Goal: Find contact information: Find contact information

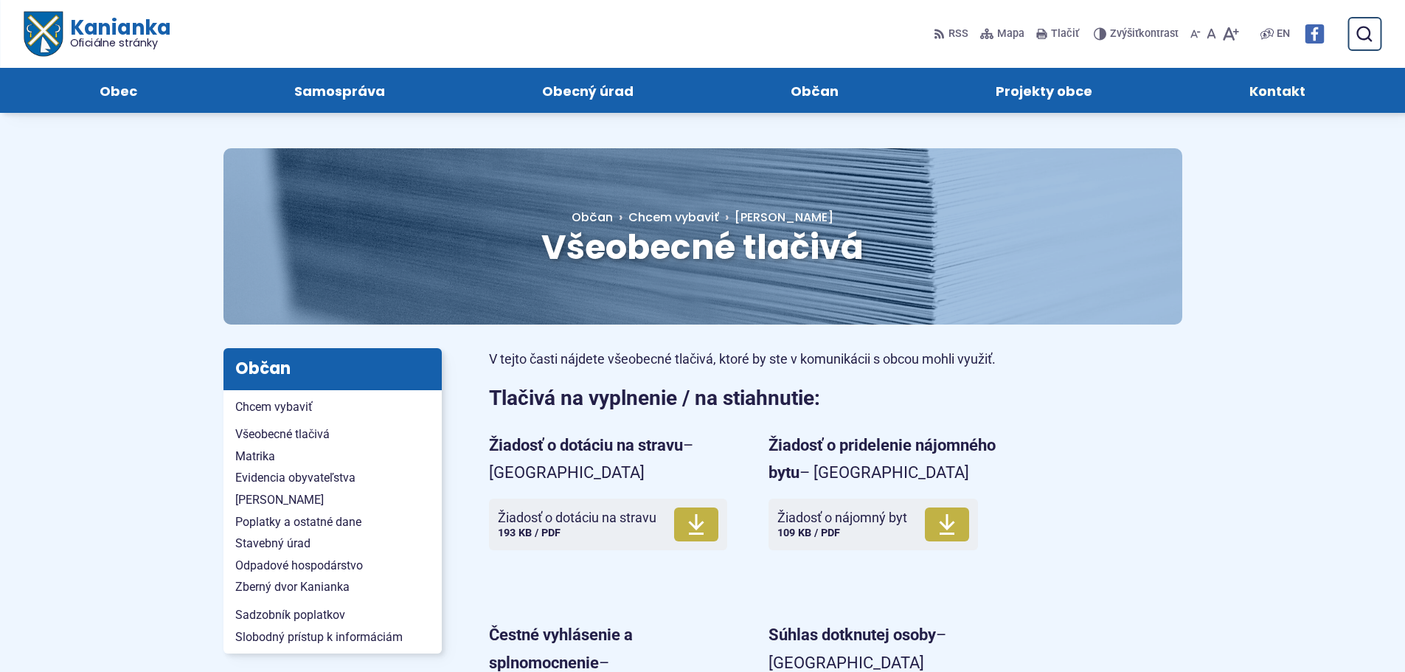
click at [1242, 95] on link "Kontakt" at bounding box center [1278, 90] width 184 height 45
click at [1296, 81] on span "Kontakt" at bounding box center [1277, 90] width 56 height 45
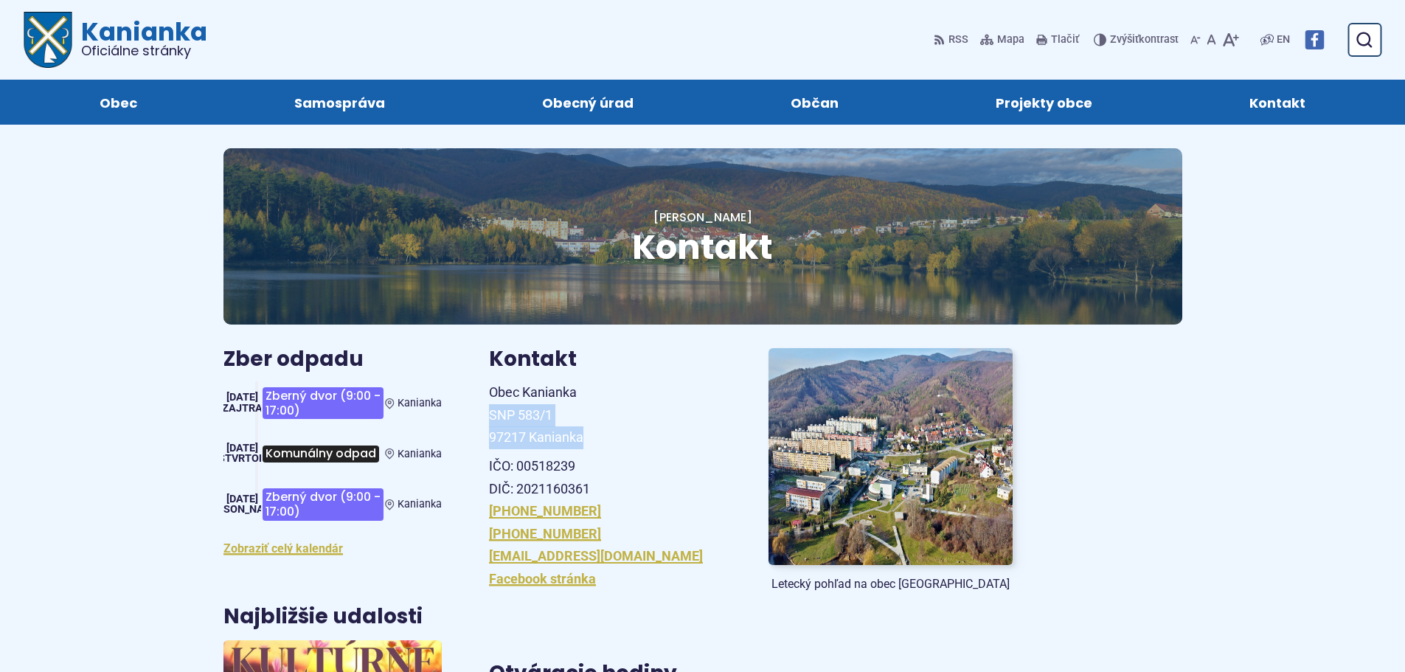
drag, startPoint x: 482, startPoint y: 409, endPoint x: 583, endPoint y: 428, distance: 102.8
copy span "SNP 583/1 97217 Kanianka"
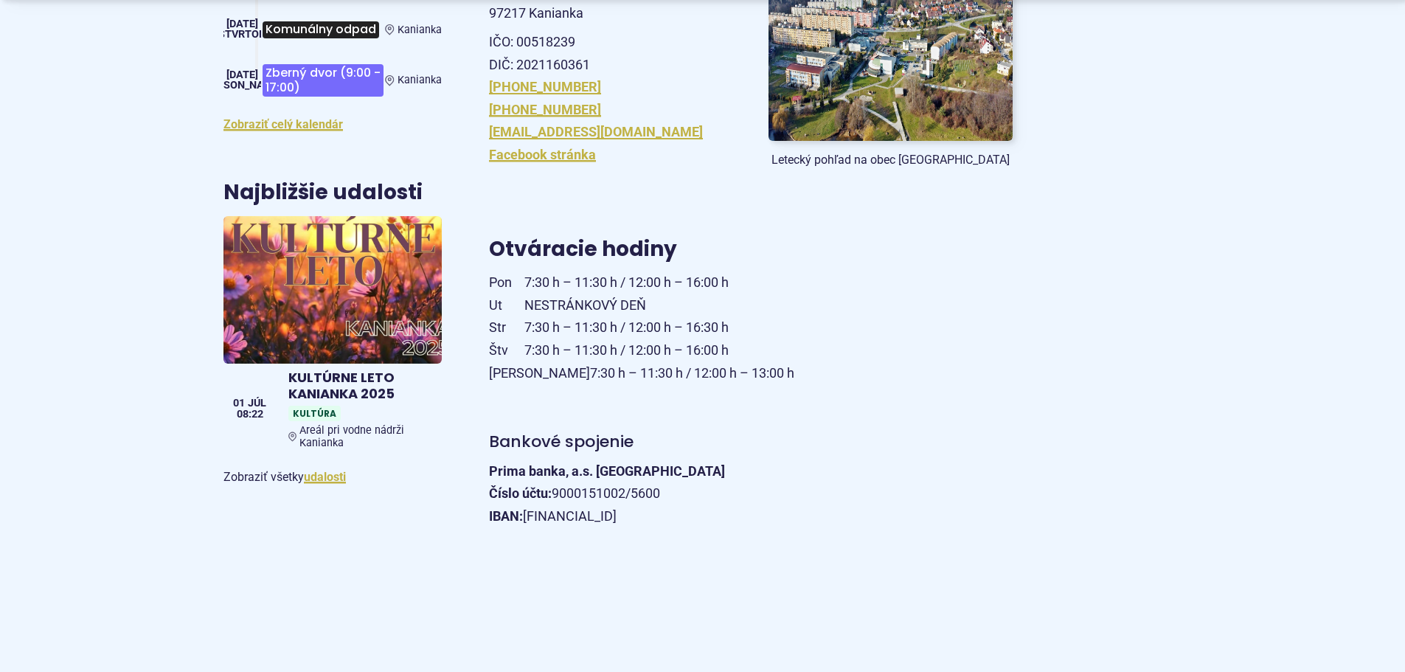
scroll to position [442, 0]
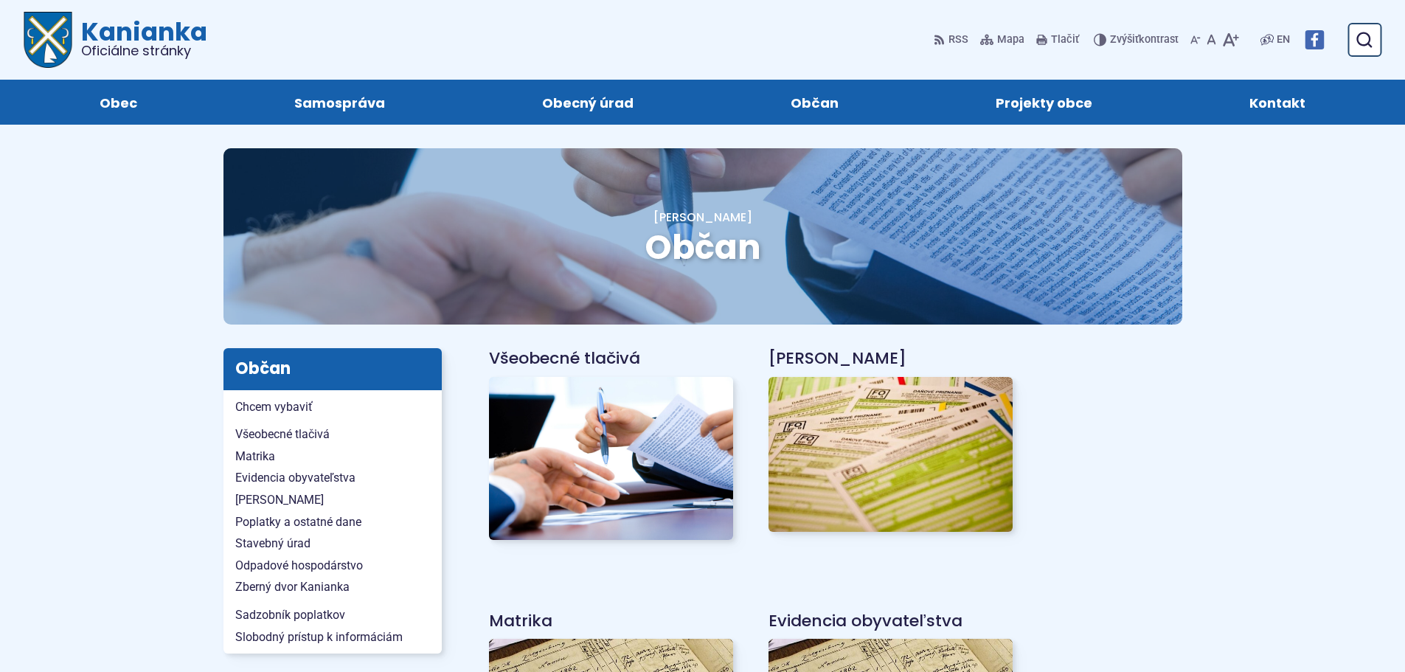
scroll to position [147, 0]
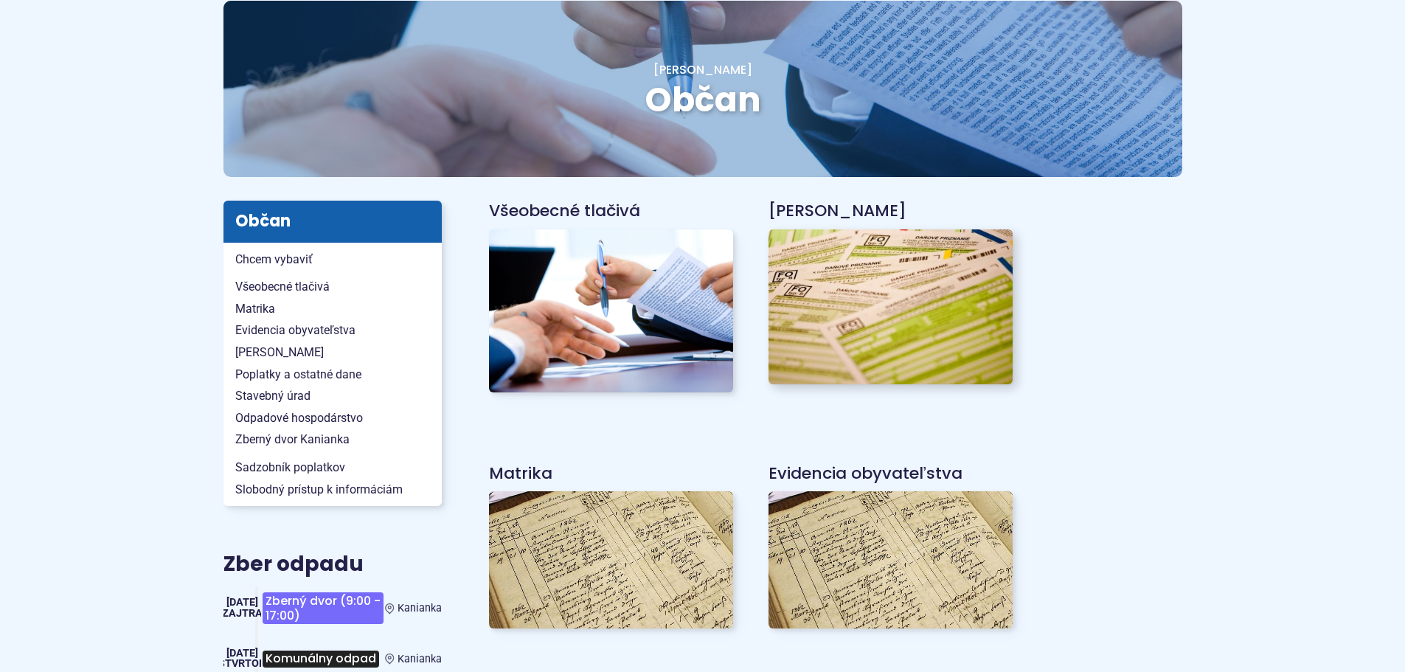
click at [964, 319] on img at bounding box center [890, 306] width 268 height 170
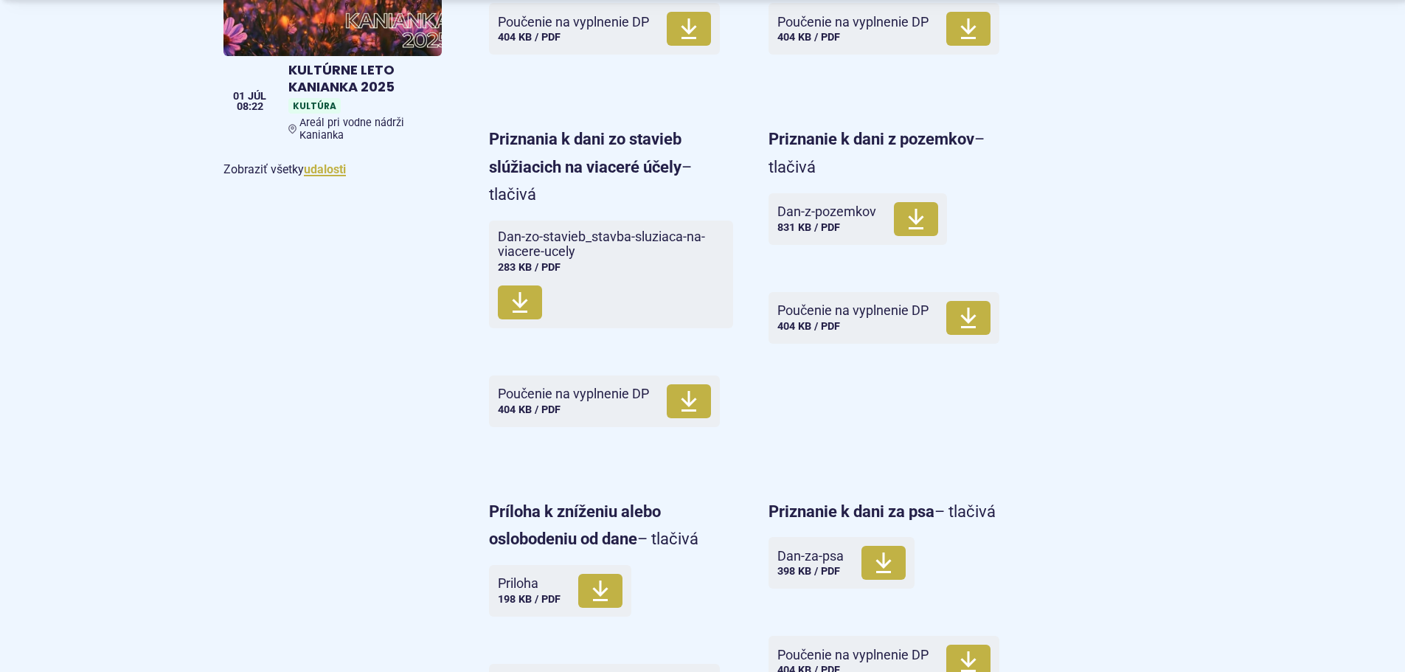
scroll to position [1106, 0]
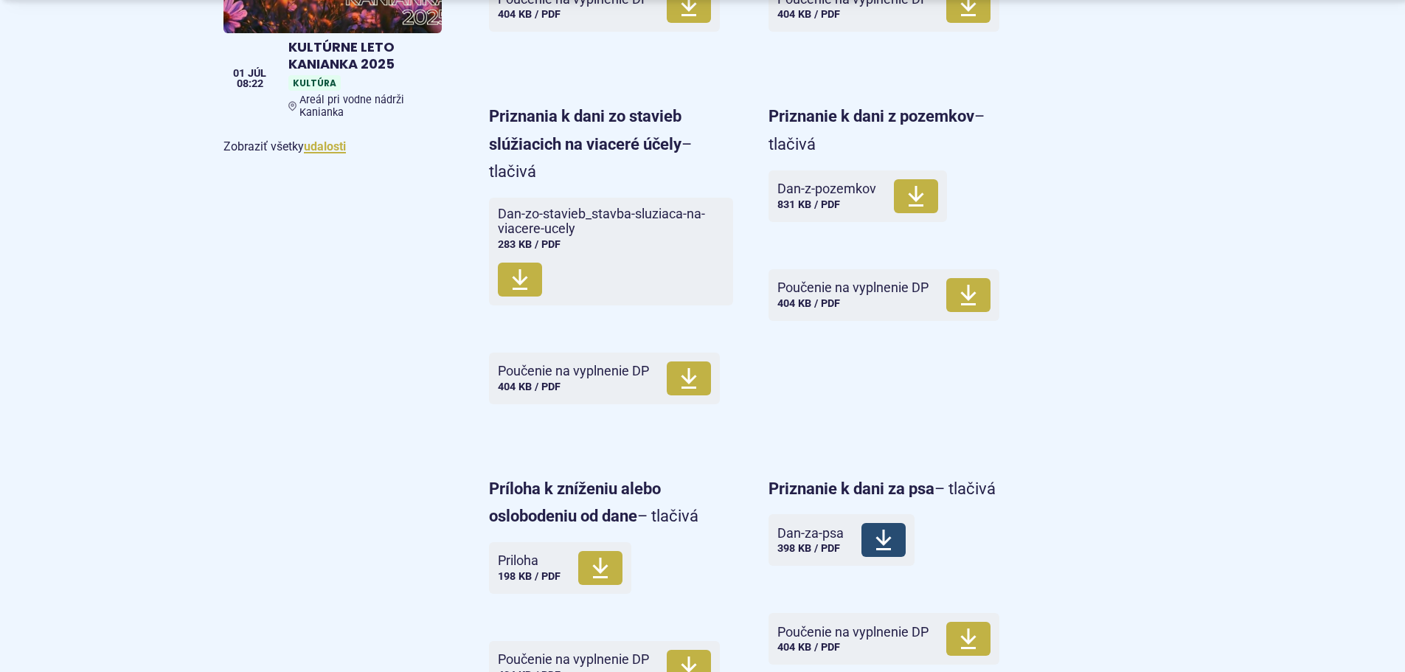
click at [864, 543] on span "Stiahnuť" at bounding box center [883, 540] width 44 height 34
